Goal: Transaction & Acquisition: Purchase product/service

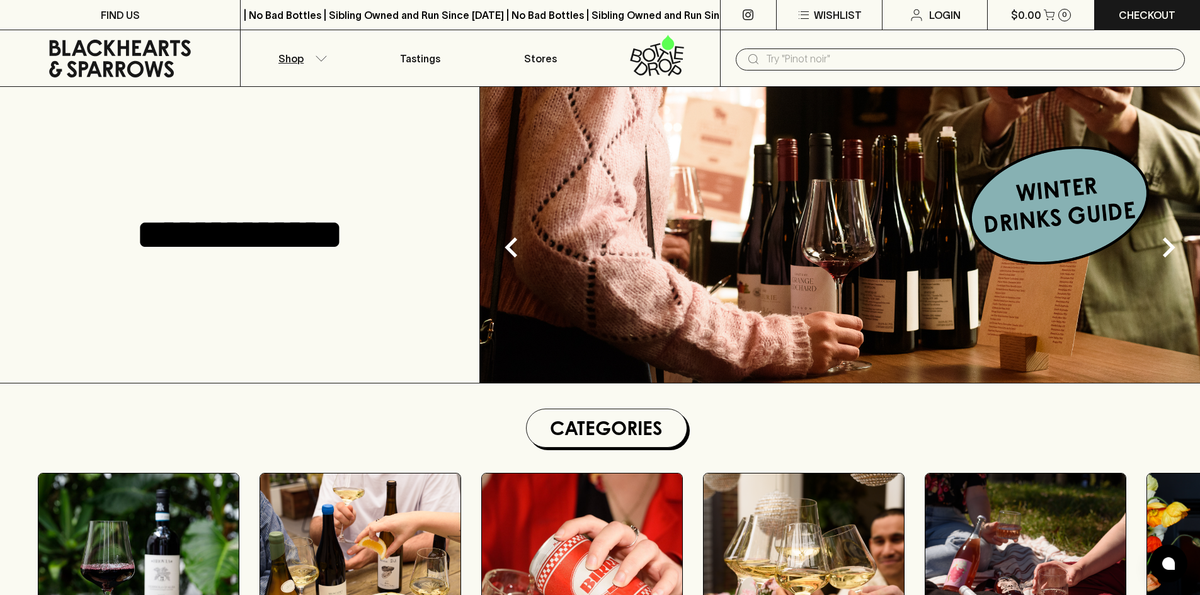
click at [321, 55] on icon "button" at bounding box center [321, 58] width 13 height 6
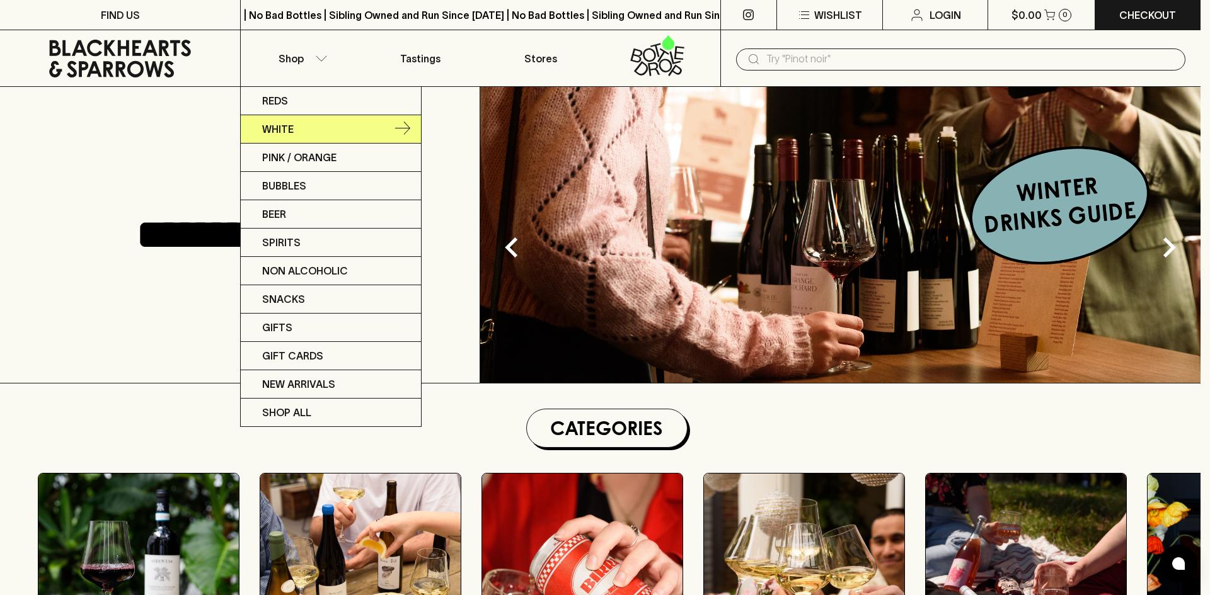
click at [283, 130] on p "White" at bounding box center [278, 129] width 32 height 15
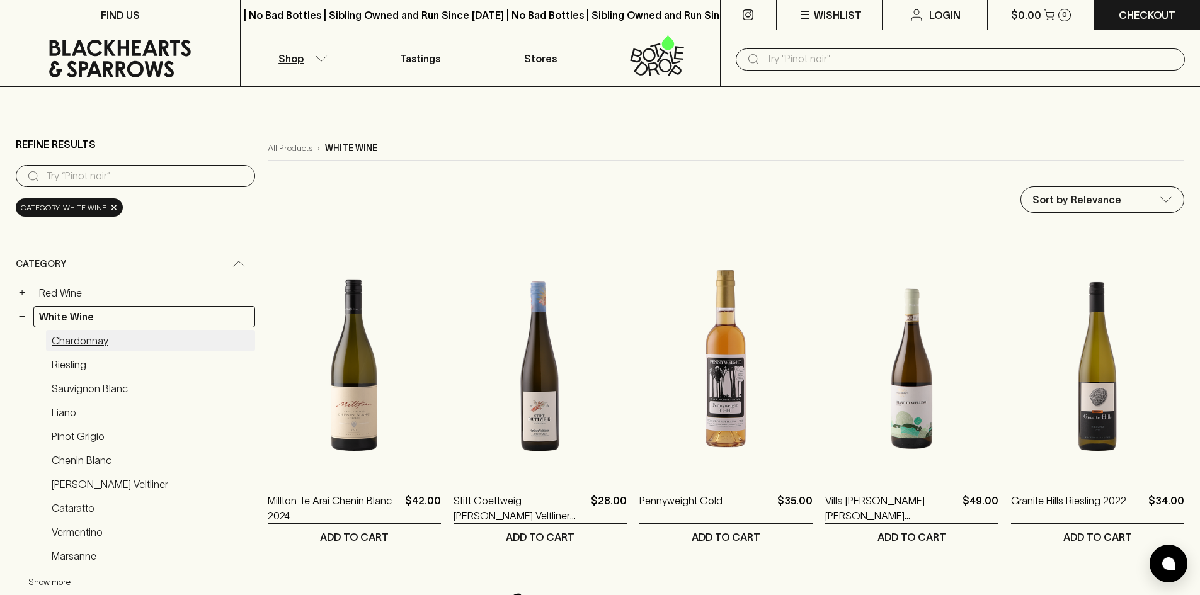
click at [91, 335] on link "Chardonnay" at bounding box center [150, 340] width 209 height 21
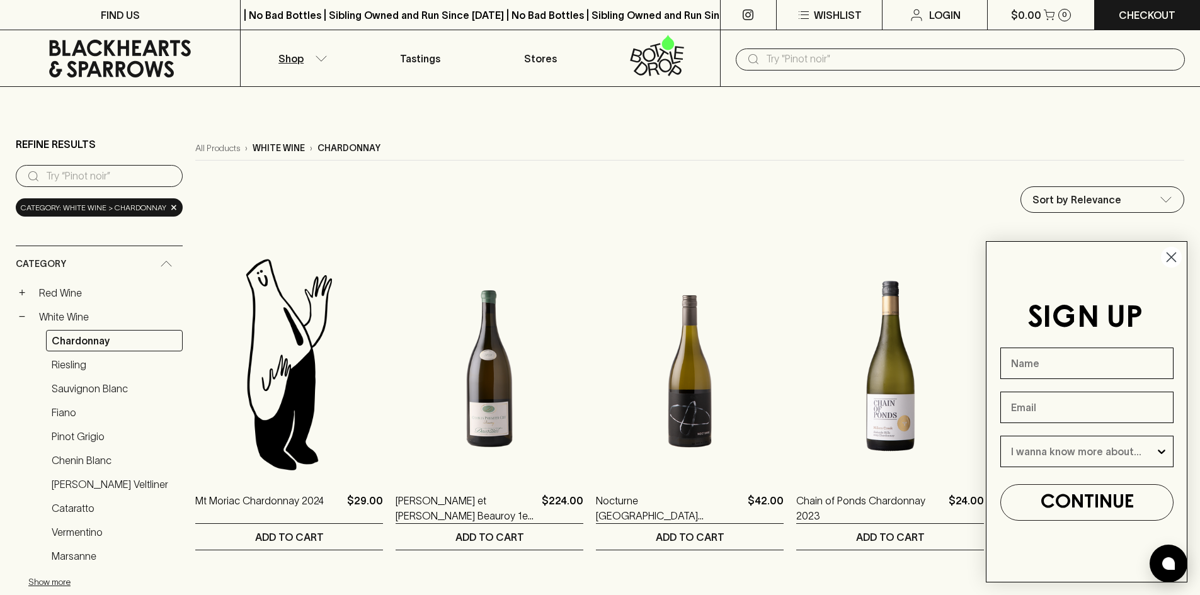
click at [1169, 253] on circle "Close dialog" at bounding box center [1171, 257] width 21 height 21
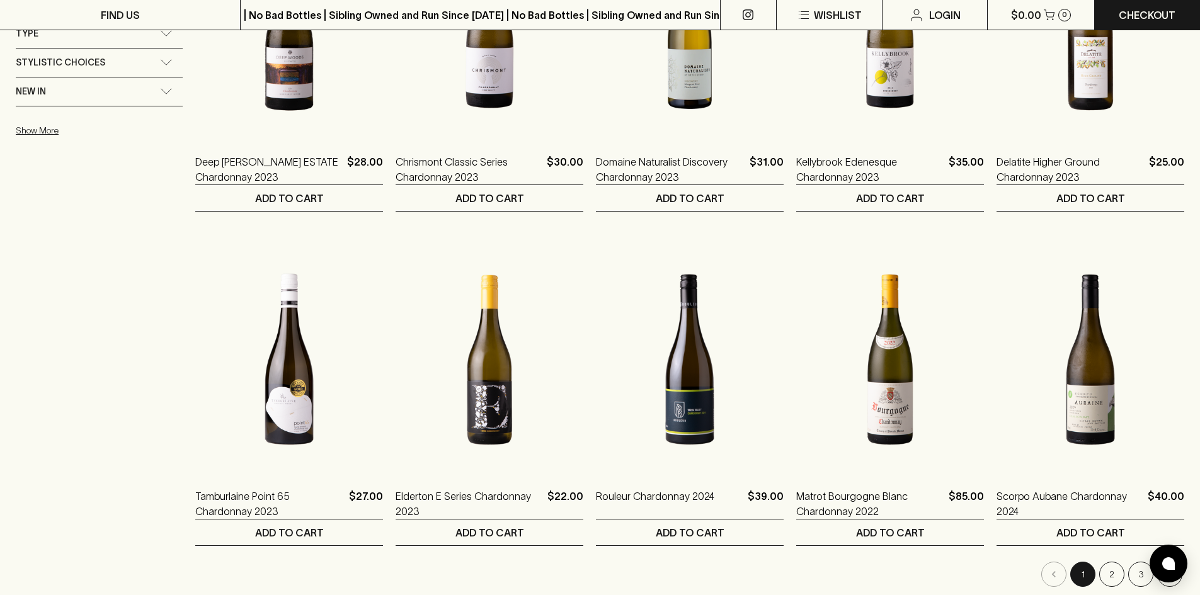
scroll to position [1134, 0]
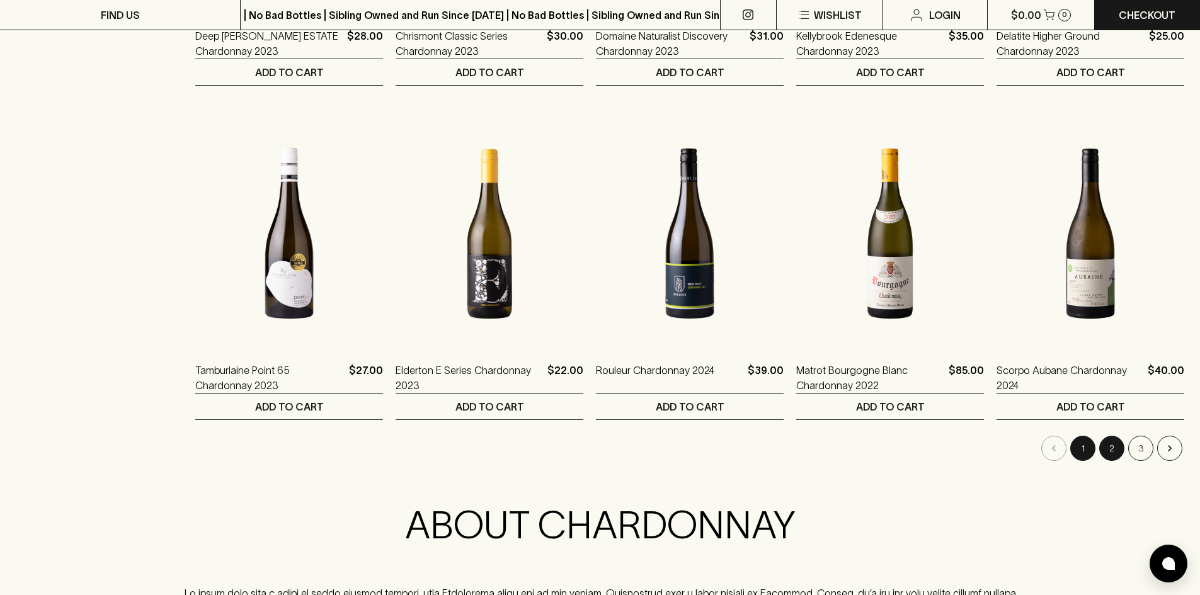
click at [1115, 452] on button "2" at bounding box center [1111, 448] width 25 height 25
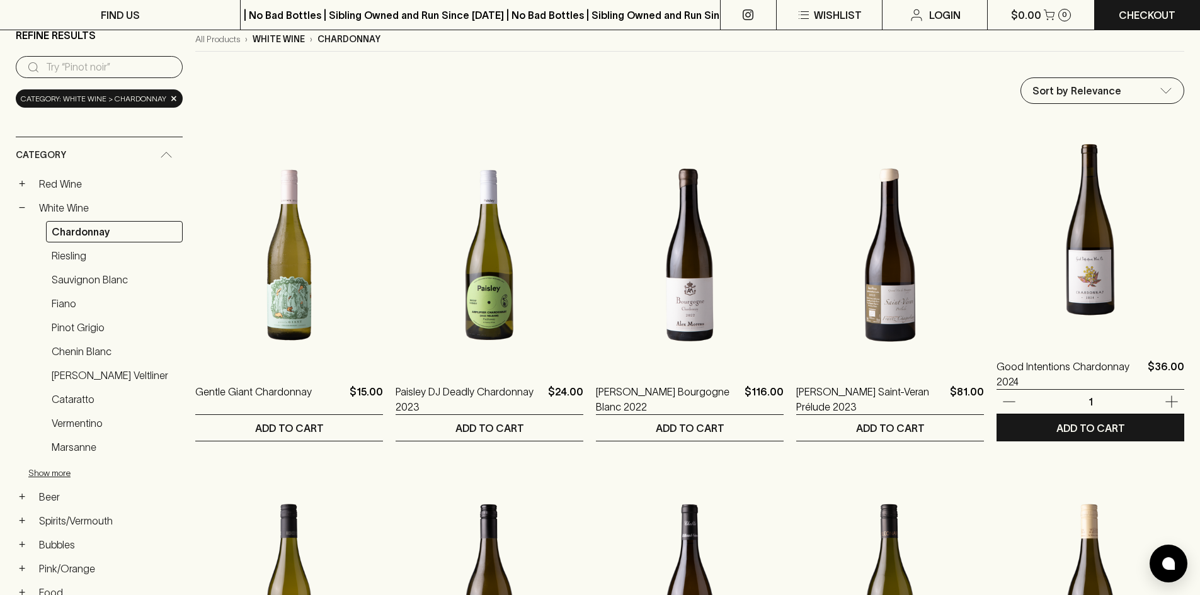
scroll to position [126, 0]
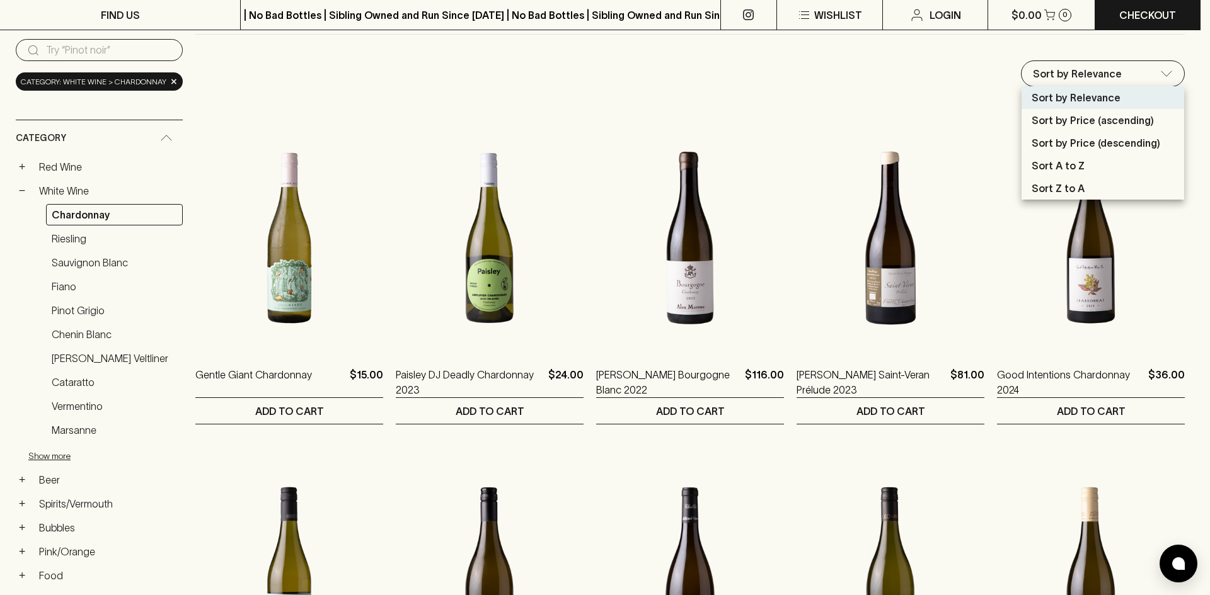
click at [1160, 73] on div at bounding box center [605, 297] width 1210 height 595
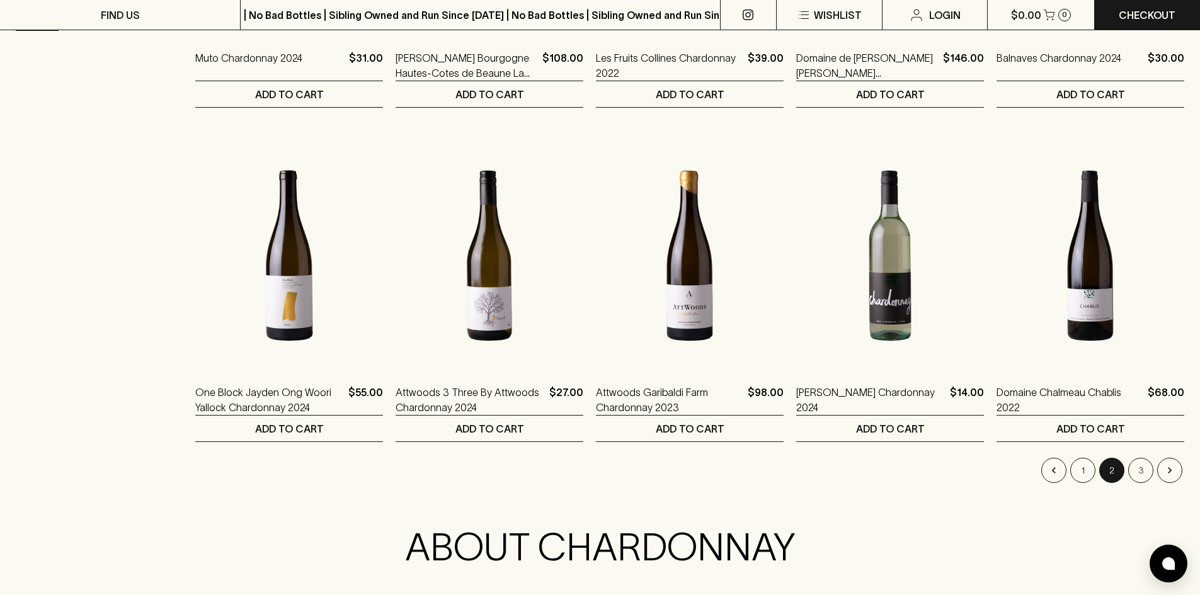
scroll to position [1134, 0]
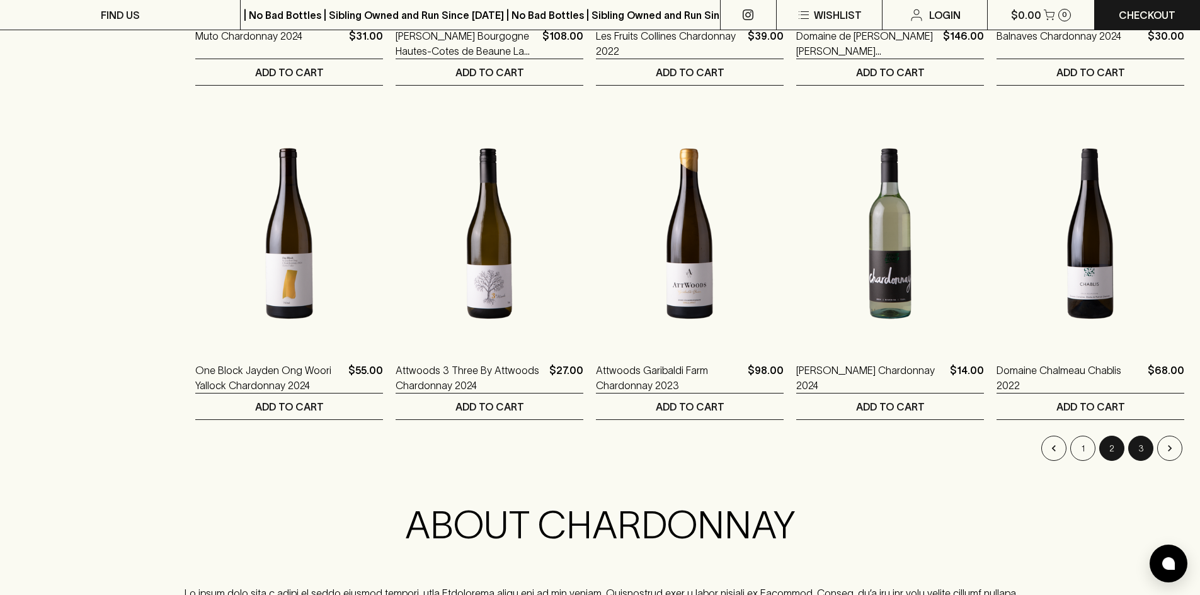
click at [1134, 452] on button "3" at bounding box center [1140, 448] width 25 height 25
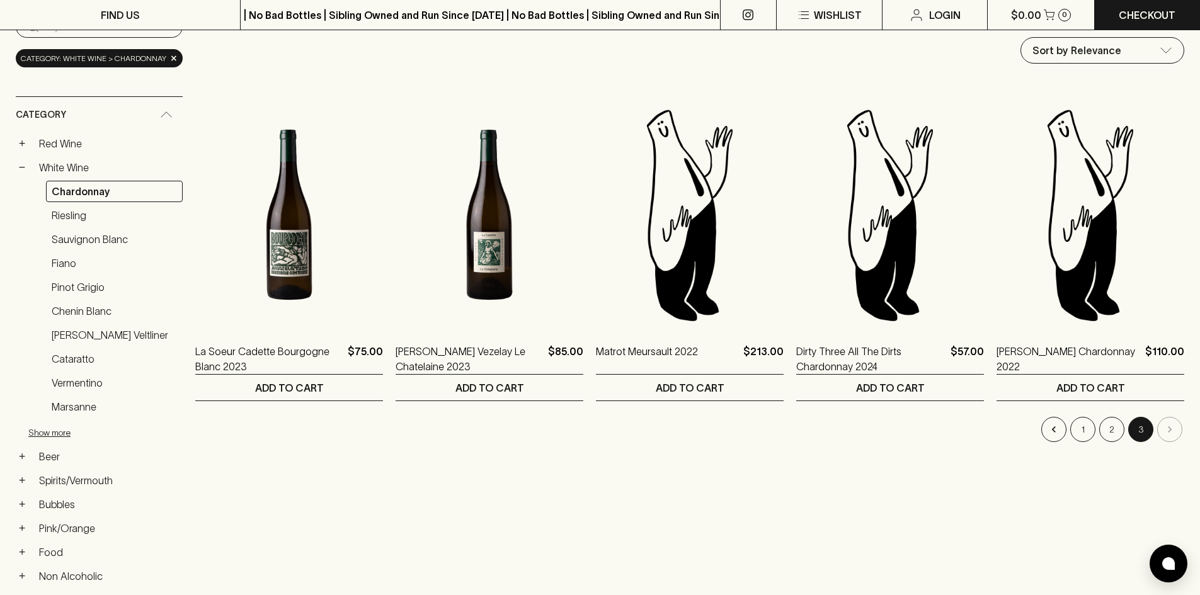
scroll to position [126, 0]
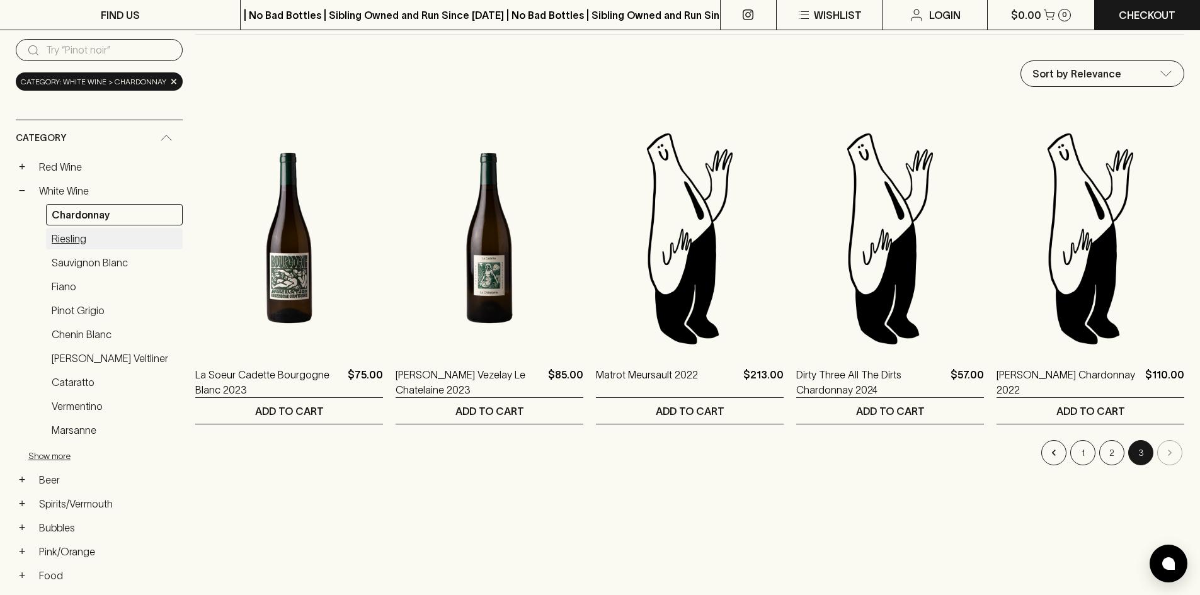
click at [78, 243] on link "Riesling" at bounding box center [114, 238] width 137 height 21
